Goal: Communication & Community: Answer question/provide support

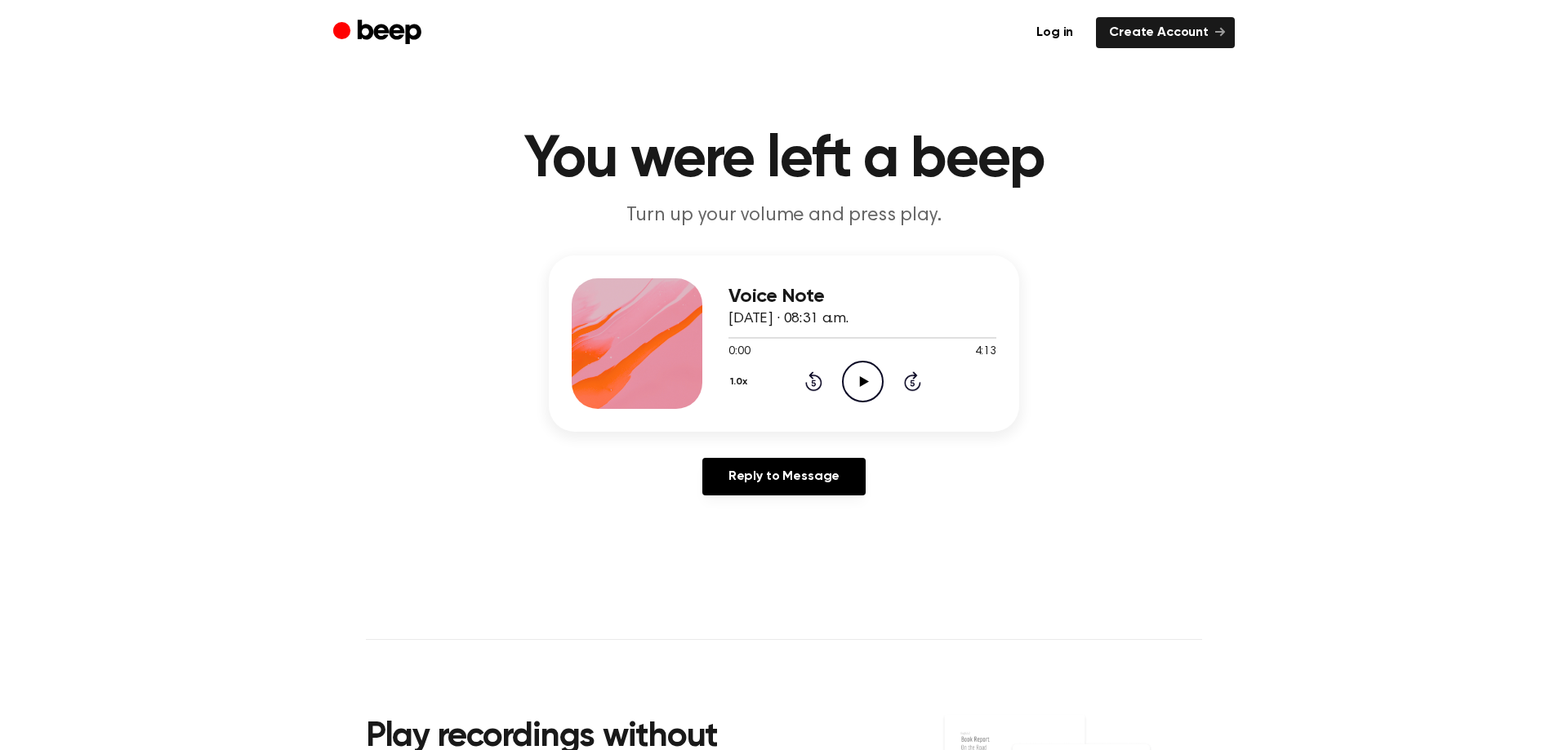
click at [865, 382] on icon at bounding box center [864, 381] width 9 height 11
click at [853, 377] on icon "Pause Audio" at bounding box center [863, 381] width 42 height 42
drag, startPoint x: 853, startPoint y: 377, endPoint x: 864, endPoint y: 384, distance: 13.0
click at [864, 384] on icon at bounding box center [864, 381] width 9 height 11
click at [864, 372] on icon "Pause Audio" at bounding box center [863, 381] width 42 height 42
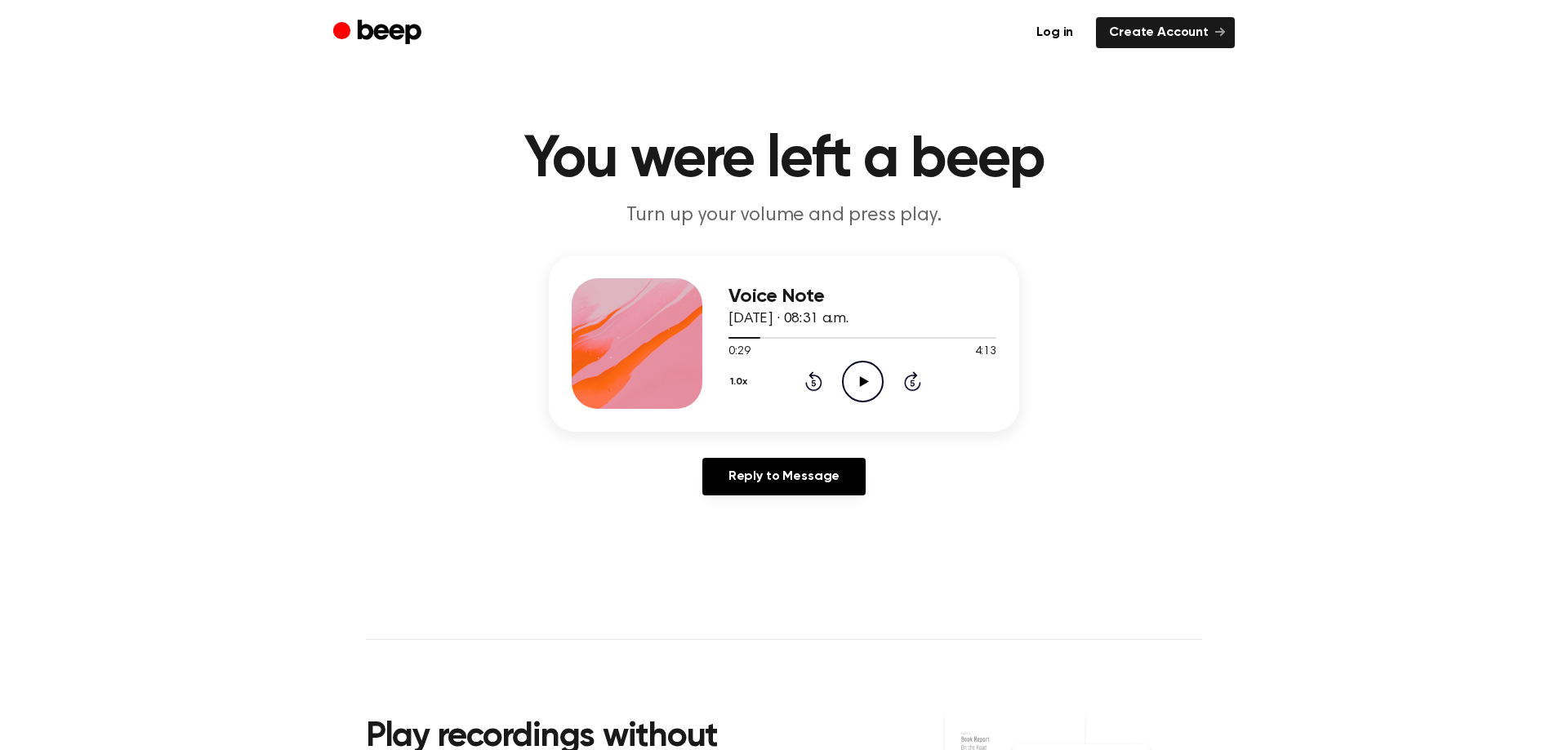
click at [864, 377] on icon "Play Audio" at bounding box center [863, 381] width 42 height 42
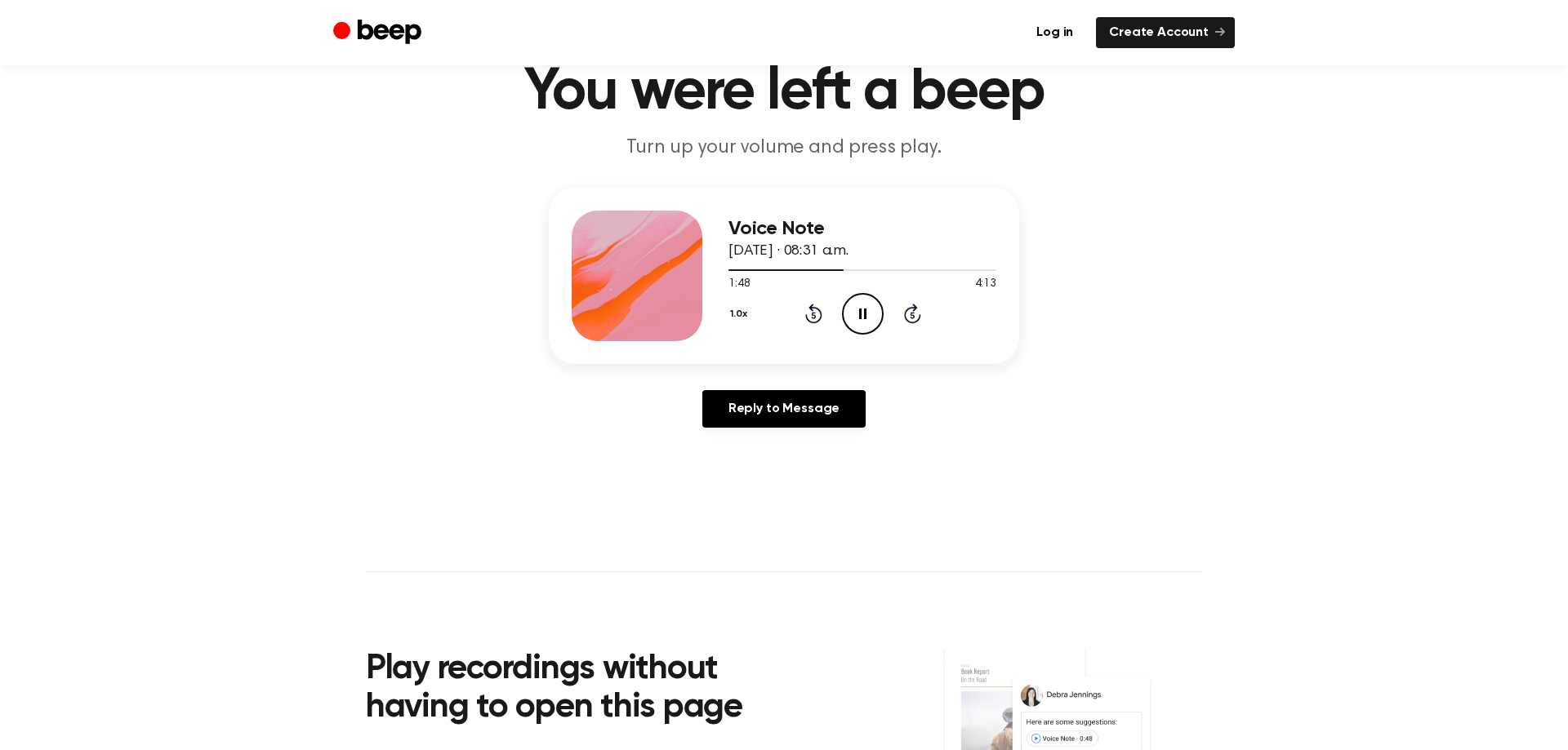
scroll to position [111, 0]
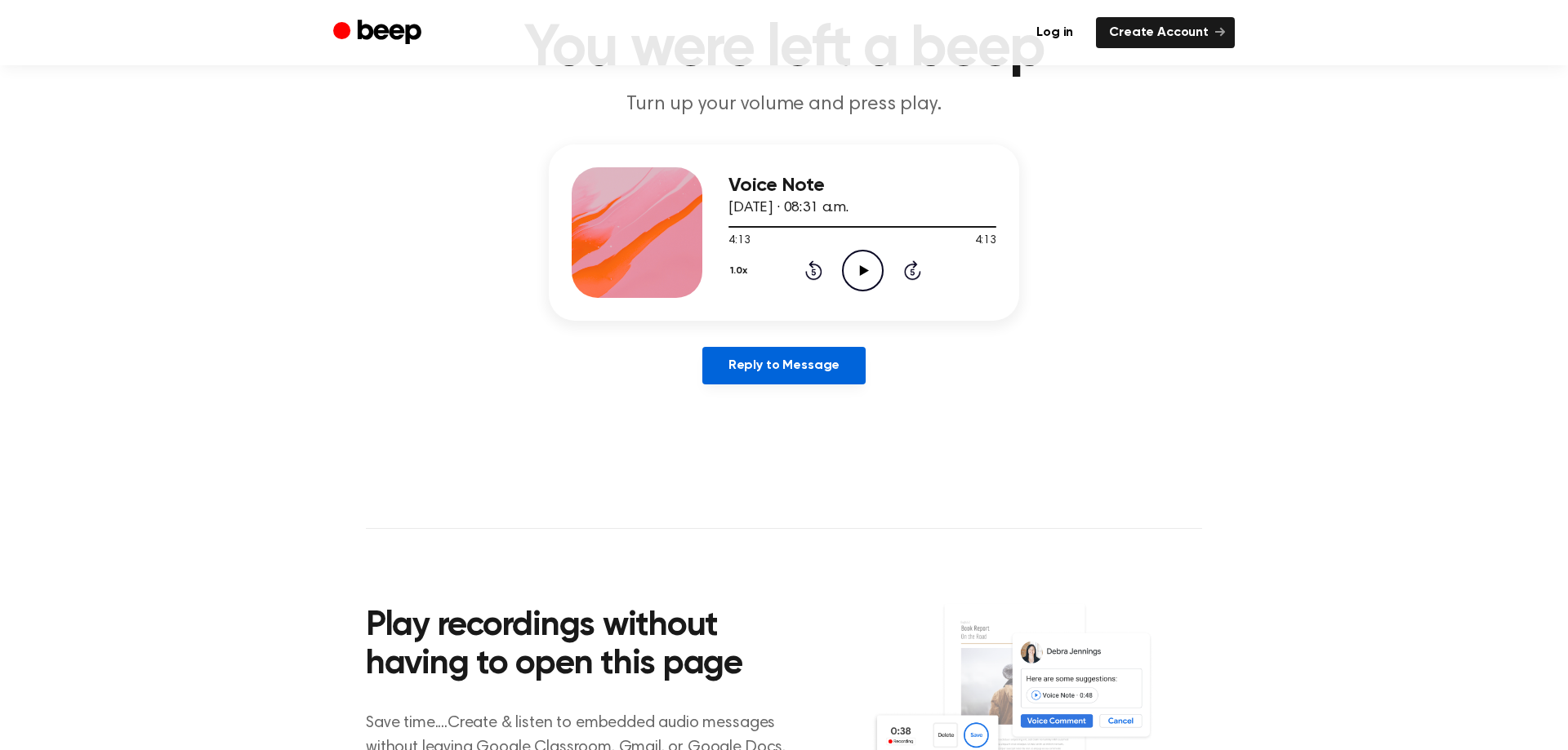
click at [780, 367] on link "Reply to Message" at bounding box center [784, 365] width 164 height 37
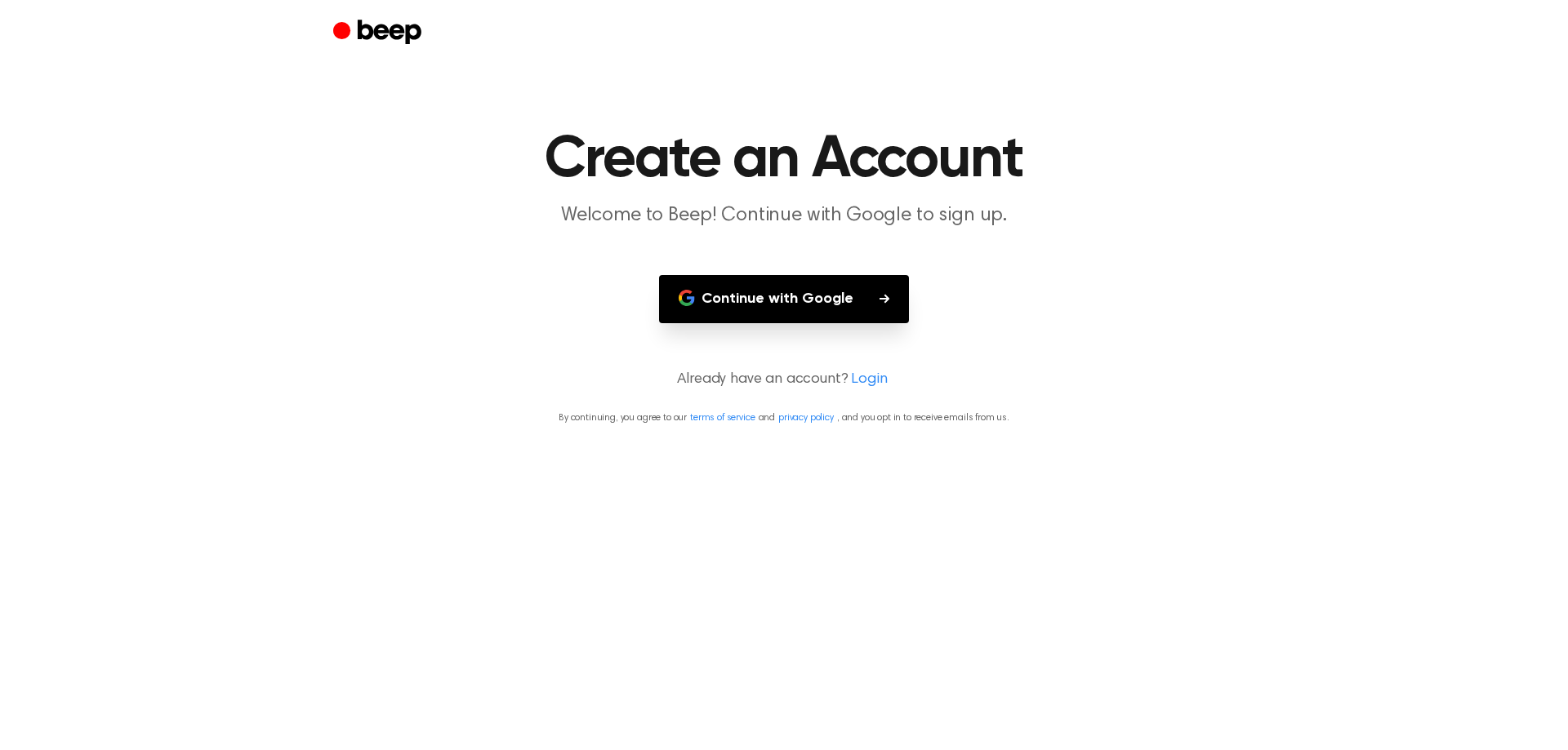
click at [777, 293] on button "Continue with Google" at bounding box center [784, 299] width 250 height 48
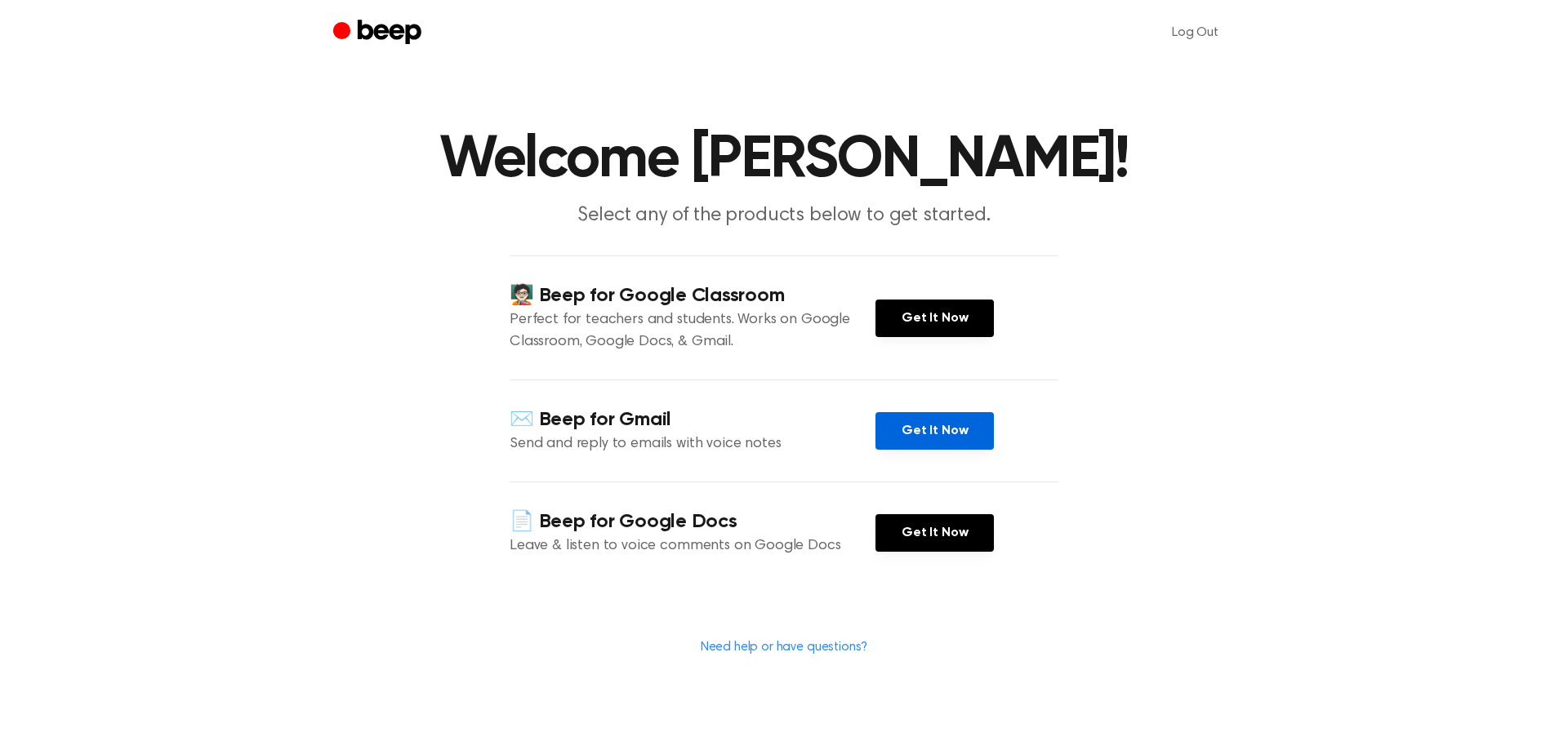
click at [926, 435] on link "Get It Now" at bounding box center [934, 431] width 119 height 37
